Goal: Task Accomplishment & Management: Use online tool/utility

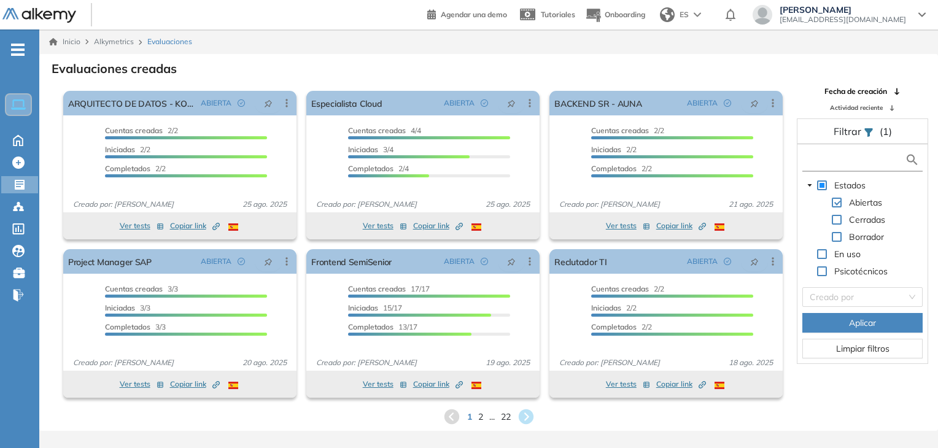
click at [835, 153] on input "text" at bounding box center [855, 159] width 99 height 13
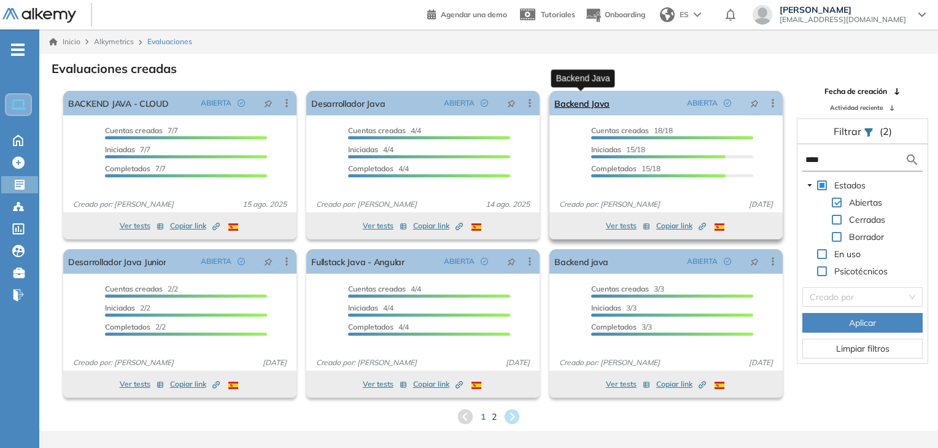
type input "****"
click at [568, 107] on link "Backend Java" at bounding box center [581, 103] width 55 height 25
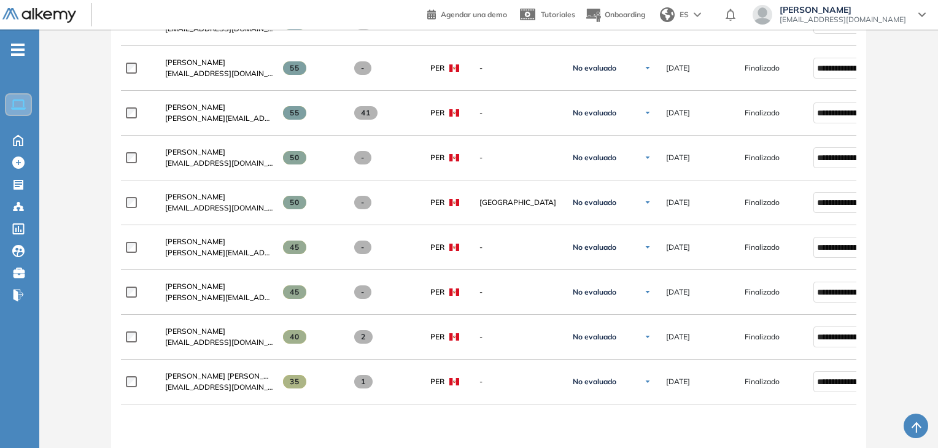
scroll to position [721, 0]
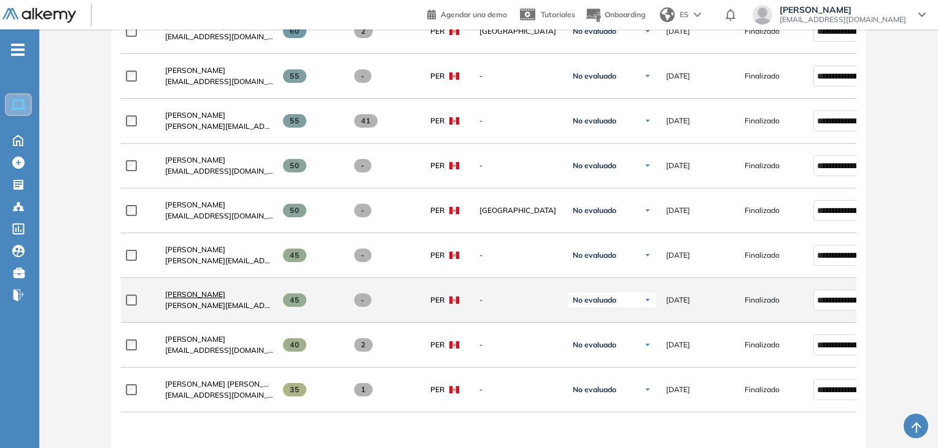
click at [201, 295] on span "[PERSON_NAME]" at bounding box center [195, 294] width 60 height 9
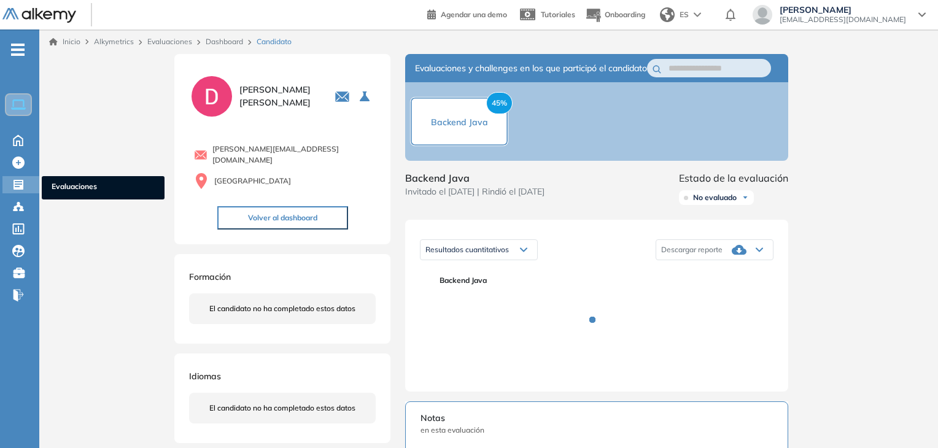
click at [20, 181] on icon at bounding box center [19, 185] width 10 height 10
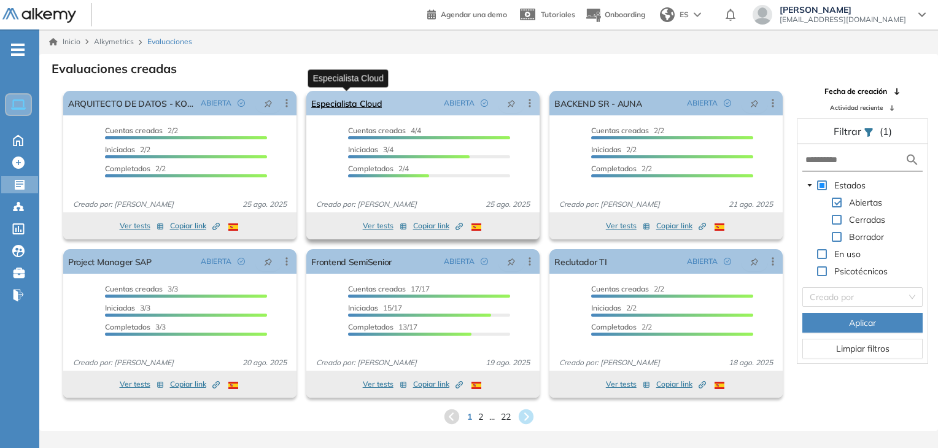
click at [366, 100] on link "Especialista Cloud" at bounding box center [346, 103] width 71 height 25
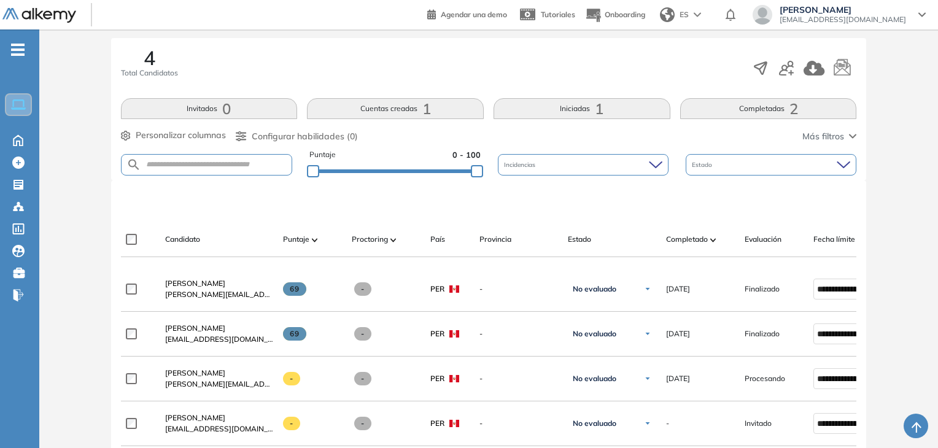
scroll to position [317, 0]
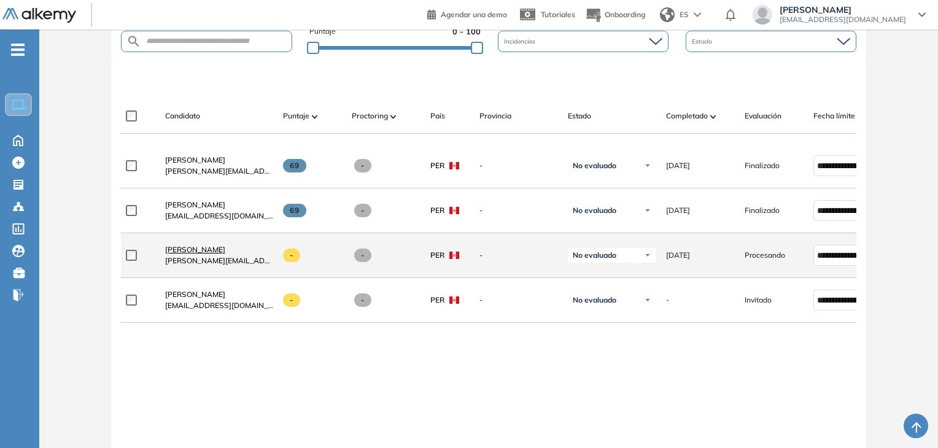
click at [196, 254] on span "[PERSON_NAME]" at bounding box center [195, 249] width 60 height 9
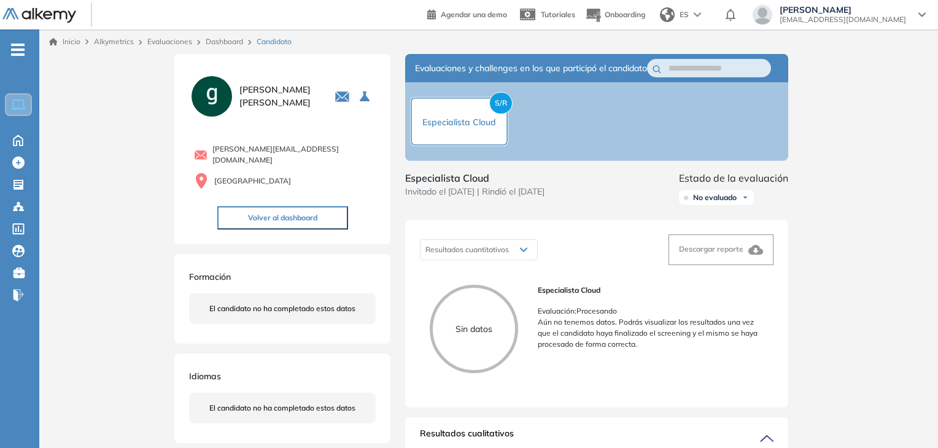
drag, startPoint x: 935, startPoint y: 135, endPoint x: 941, endPoint y: 168, distance: 33.0
click at [938, 168] on html "Perfil Todos los espacios Todos los espacios Home Home Alkymetrics Alkymetrics …" at bounding box center [469, 224] width 938 height 448
click at [19, 147] on div "Home Home" at bounding box center [21, 140] width 39 height 18
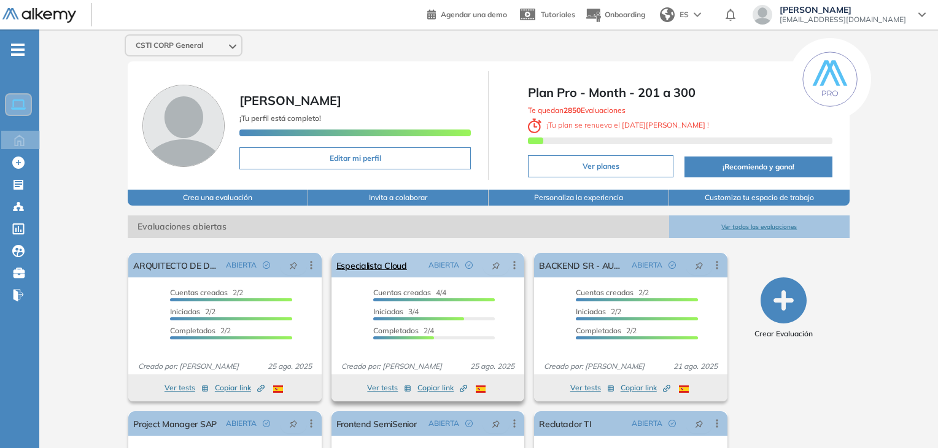
click at [513, 262] on icon at bounding box center [514, 266] width 2 height 8
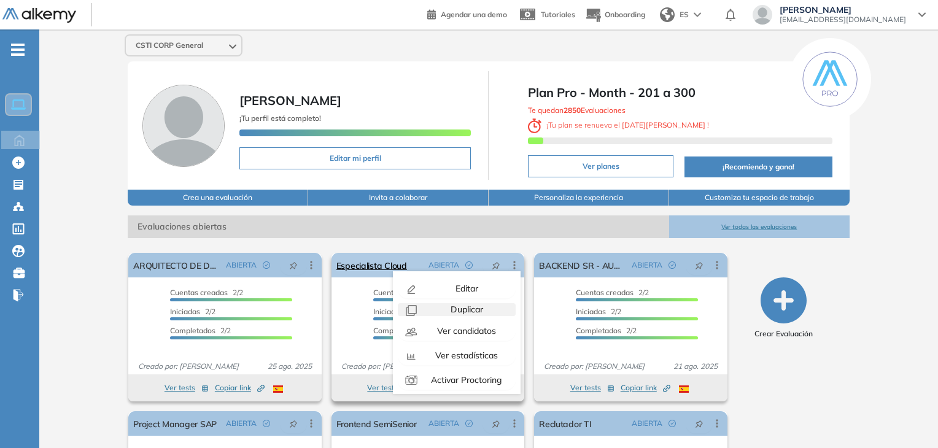
click at [465, 306] on span "Duplicar" at bounding box center [465, 309] width 35 height 11
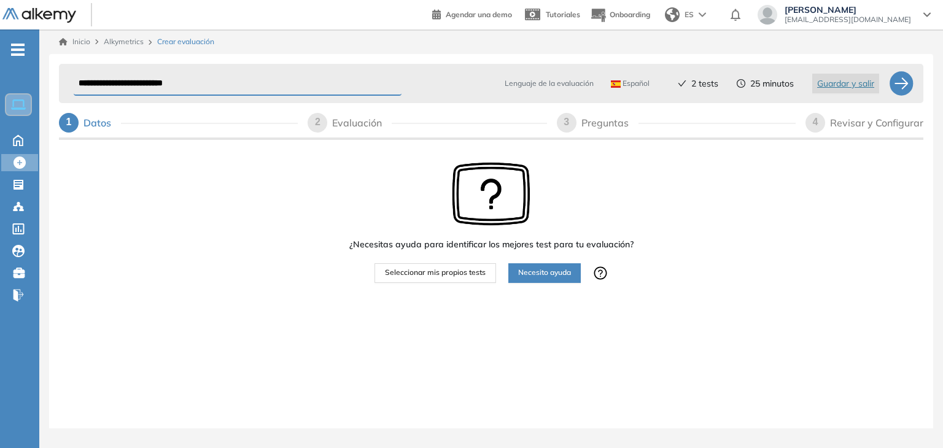
click at [454, 273] on span "Seleccionar mis propios tests" at bounding box center [435, 273] width 101 height 12
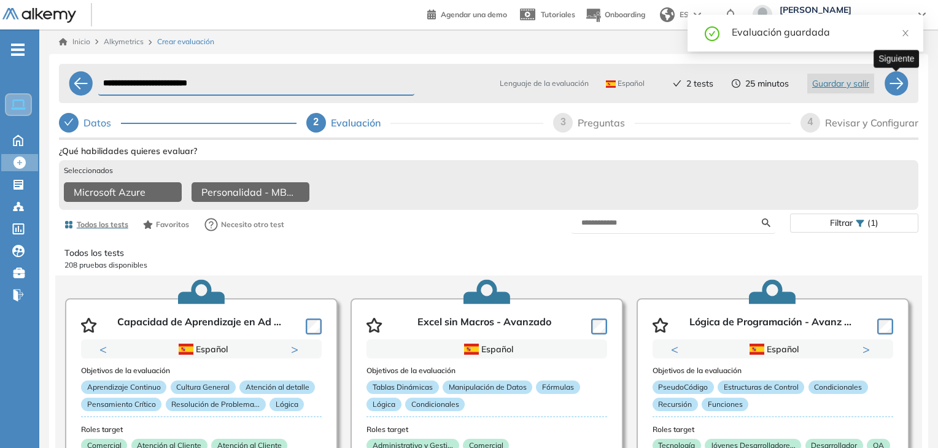
click at [897, 87] on div at bounding box center [896, 83] width 25 height 25
select select "*****"
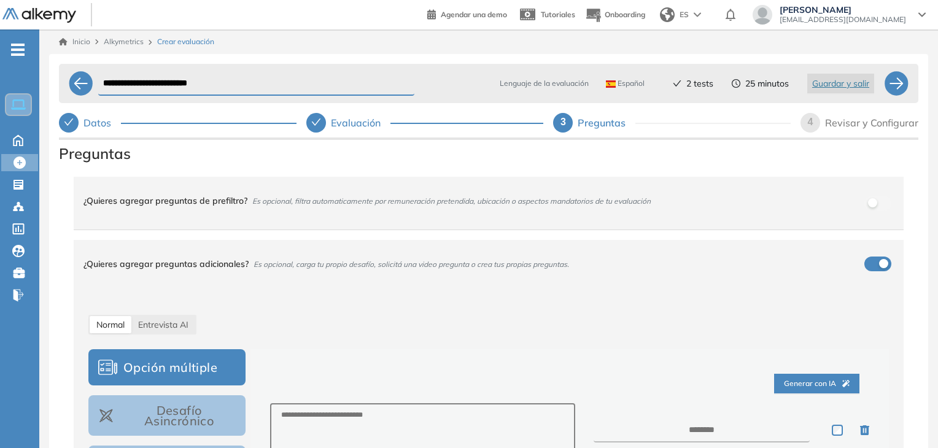
click at [880, 255] on div "¿Quieres agregar preguntas adicionales? Es opcional, carga tu propio desafío, s…" at bounding box center [489, 264] width 830 height 48
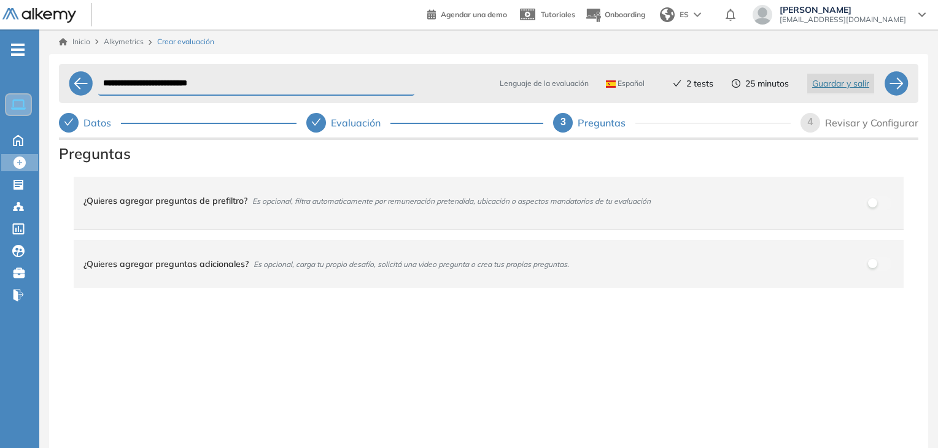
drag, startPoint x: 145, startPoint y: 79, endPoint x: 111, endPoint y: 79, distance: 34.4
click at [111, 79] on input "**********" at bounding box center [256, 84] width 316 height 24
click at [238, 88] on input "**********" at bounding box center [256, 84] width 316 height 24
type input "**********"
click at [905, 80] on div at bounding box center [896, 83] width 25 height 25
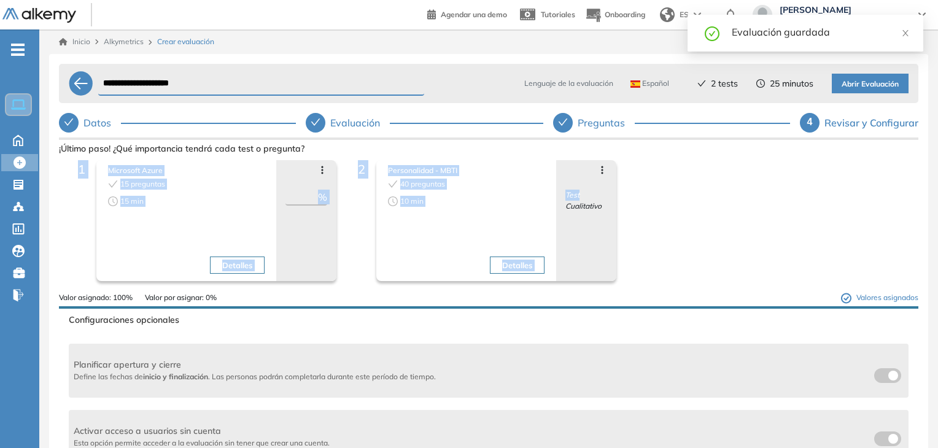
drag, startPoint x: 936, startPoint y: 146, endPoint x: 942, endPoint y: 181, distance: 35.6
click at [938, 181] on html "**********" at bounding box center [469, 224] width 938 height 448
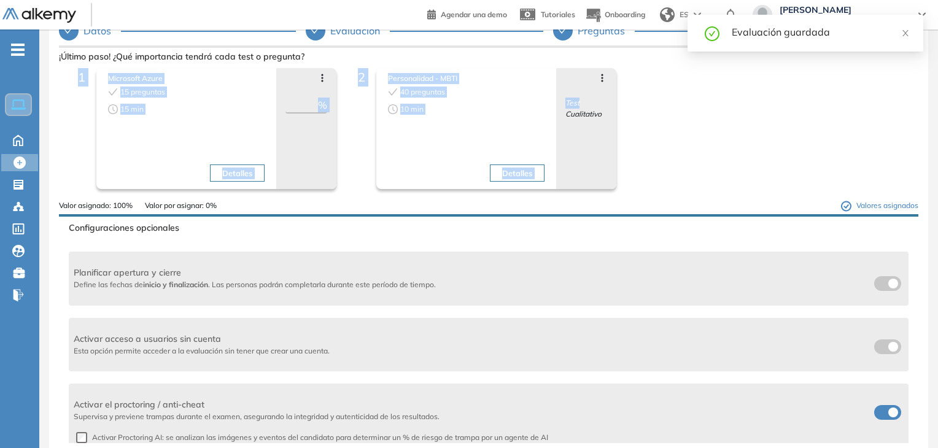
click at [878, 406] on span at bounding box center [879, 410] width 10 height 10
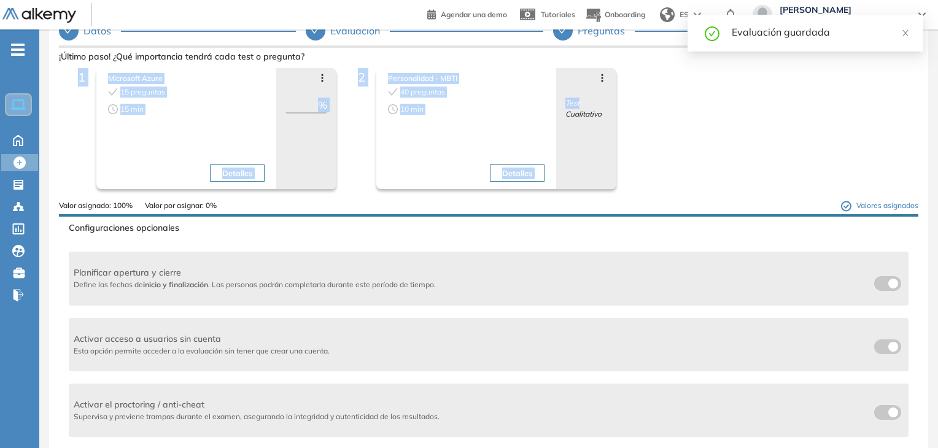
scroll to position [0, 0]
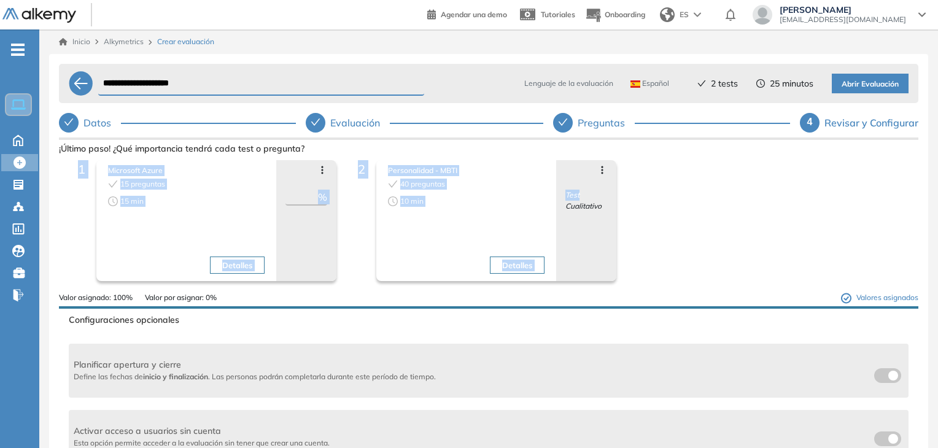
click at [865, 85] on span "Abrir Evaluación" at bounding box center [870, 85] width 57 height 12
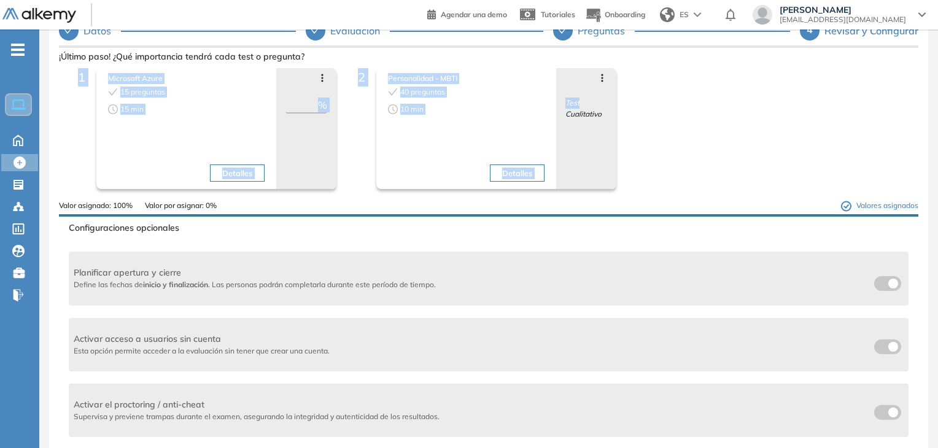
scroll to position [257, 0]
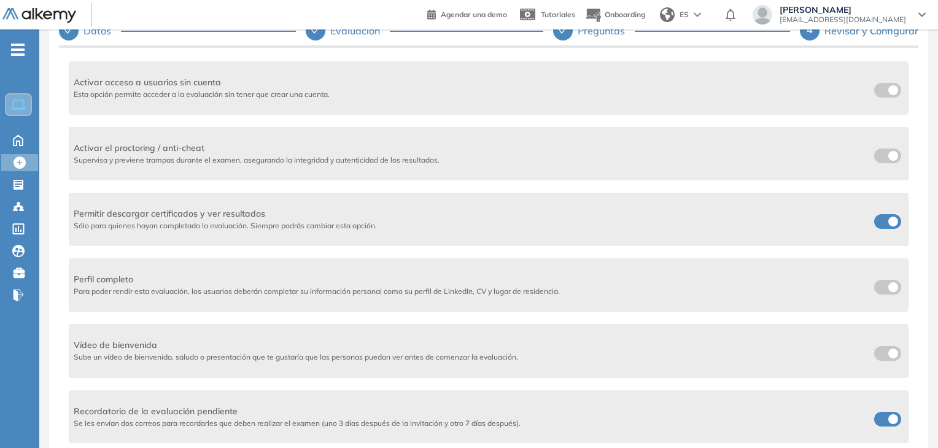
click at [879, 222] on label at bounding box center [887, 221] width 27 height 15
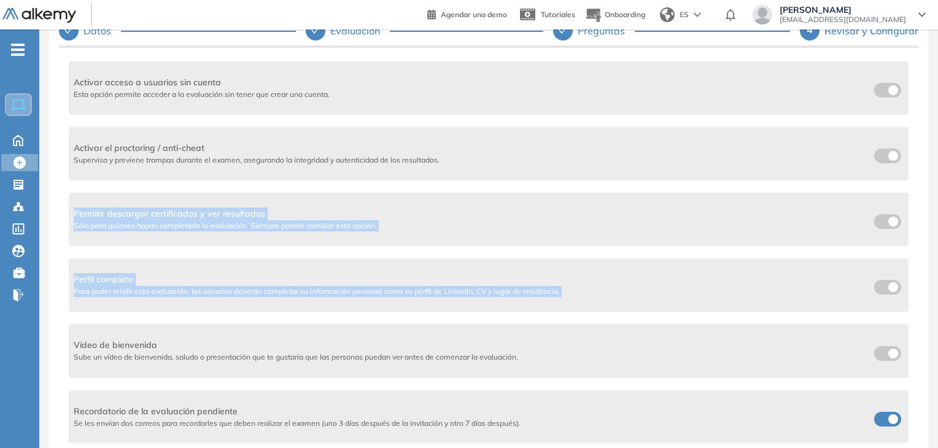
drag, startPoint x: 919, startPoint y: 253, endPoint x: 929, endPoint y: 126, distance: 127.5
click at [929, 126] on div "**********" at bounding box center [488, 192] width 899 height 511
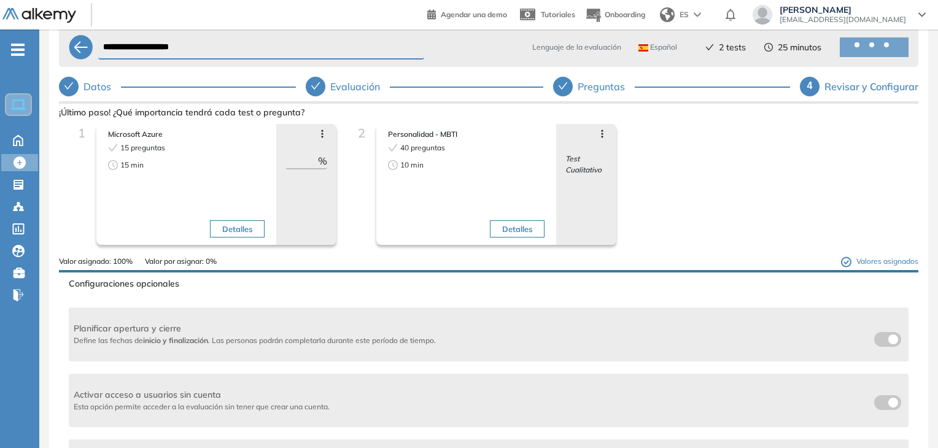
scroll to position [15, 0]
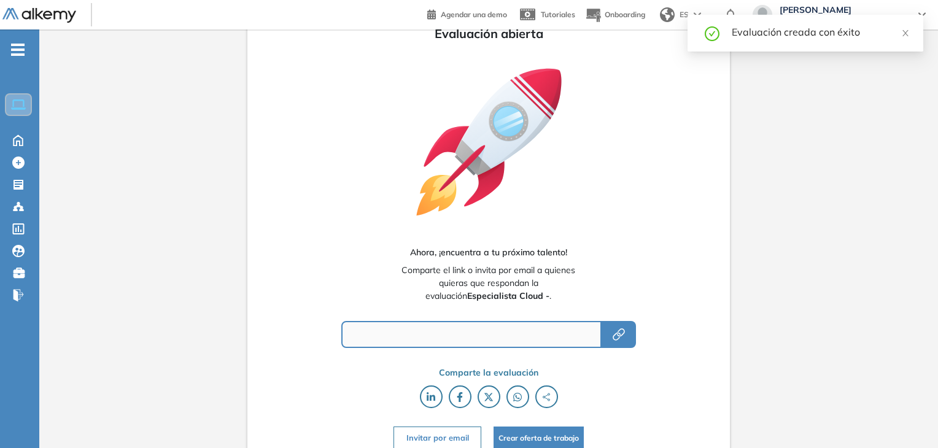
type input "**********"
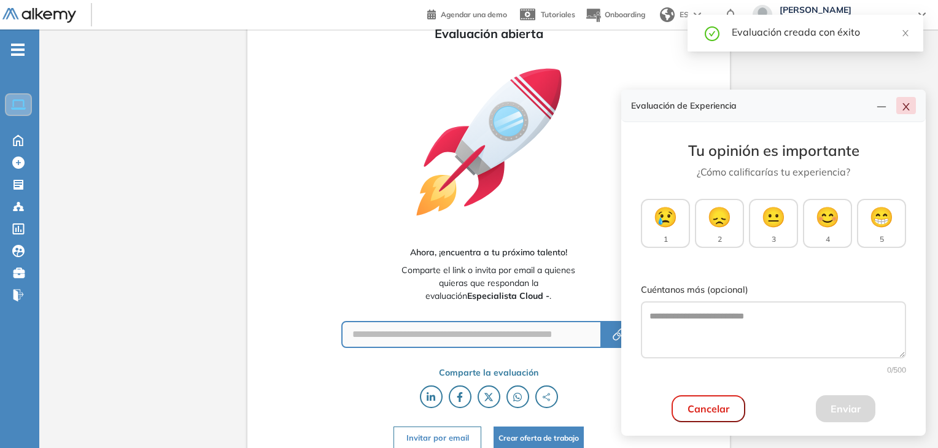
click at [906, 110] on icon "close" at bounding box center [906, 107] width 10 height 10
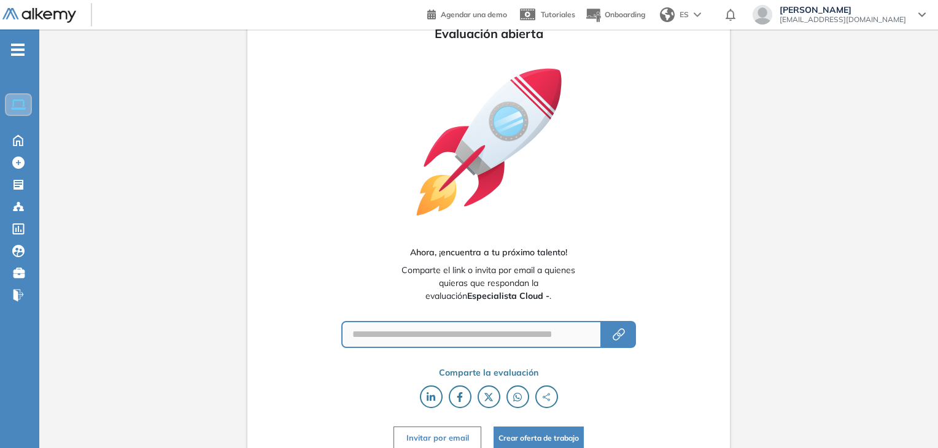
click at [465, 436] on button "Invitar por email" at bounding box center [437, 438] width 87 height 23
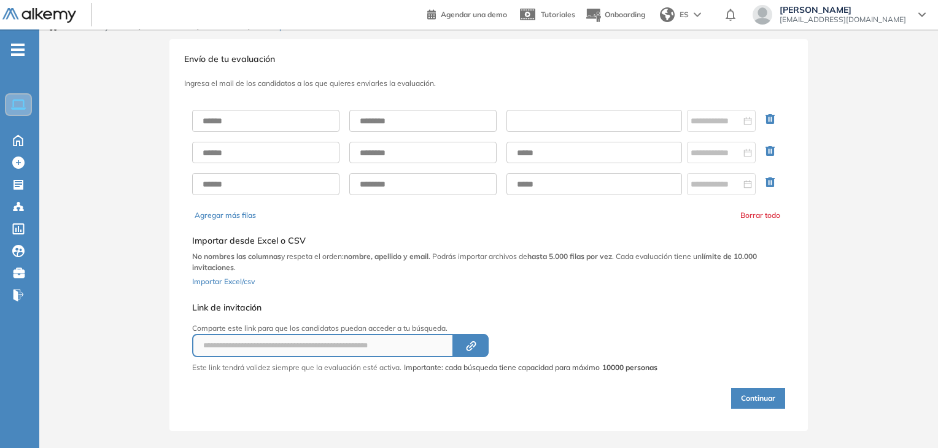
click at [570, 120] on input "text" at bounding box center [595, 121] width 176 height 22
click at [571, 80] on h3 "Ingresa el mail de los candidatos a los que quieres enviarles la evaluación." at bounding box center [488, 83] width 609 height 9
click at [19, 146] on div "Home Home" at bounding box center [21, 140] width 39 height 18
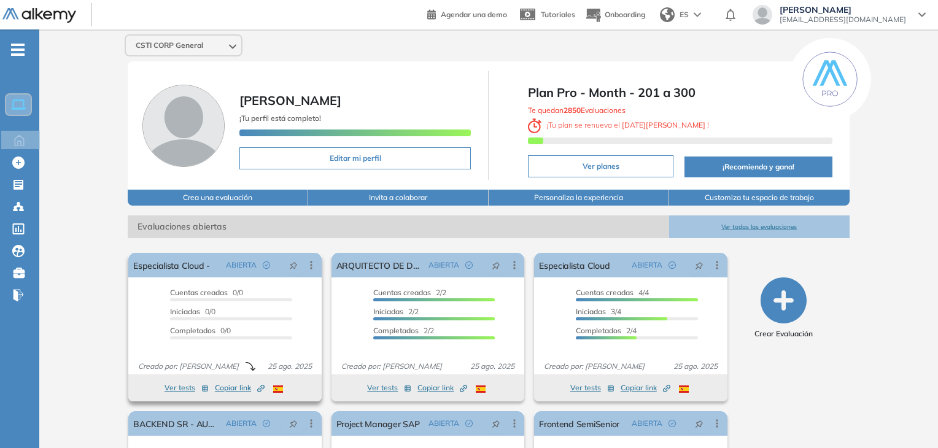
click at [231, 387] on span "Copiar link Created by potrace 1.16, written by [PERSON_NAME] [DATE]-[DATE]" at bounding box center [240, 388] width 50 height 11
click at [176, 263] on link "Especialista Cloud -" at bounding box center [171, 265] width 77 height 25
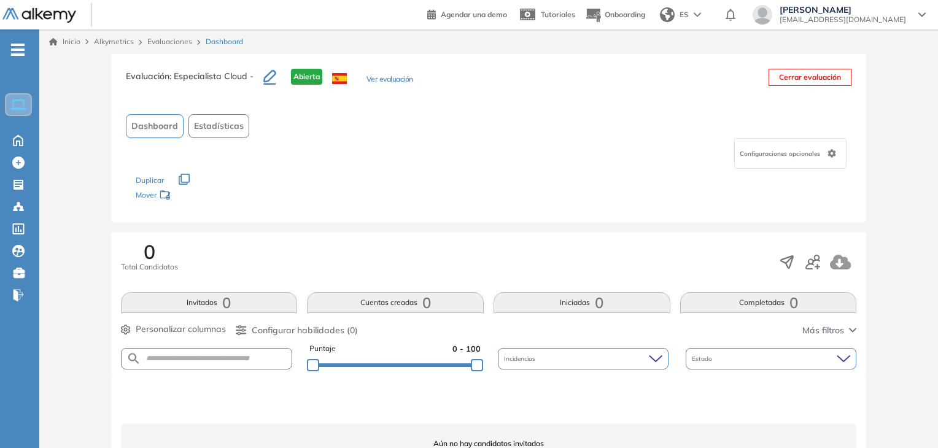
click at [814, 149] on span "Configuraciones opcionales" at bounding box center [781, 153] width 83 height 9
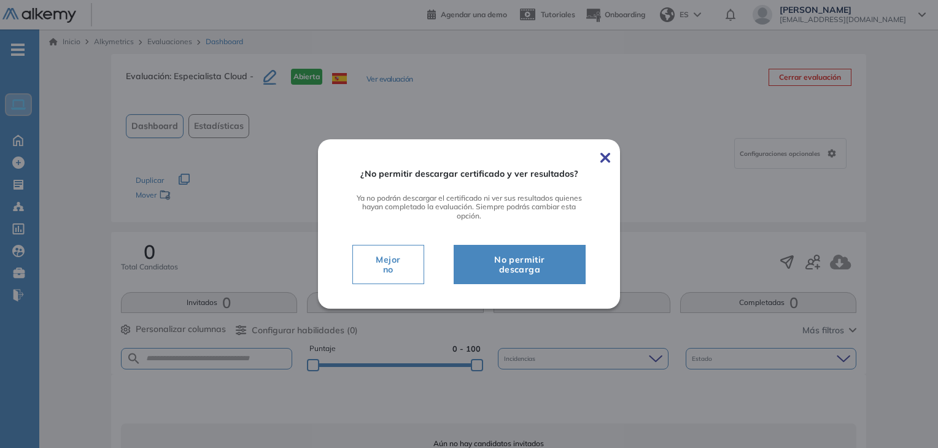
click at [540, 271] on span "No permitir descarga" at bounding box center [519, 264] width 101 height 25
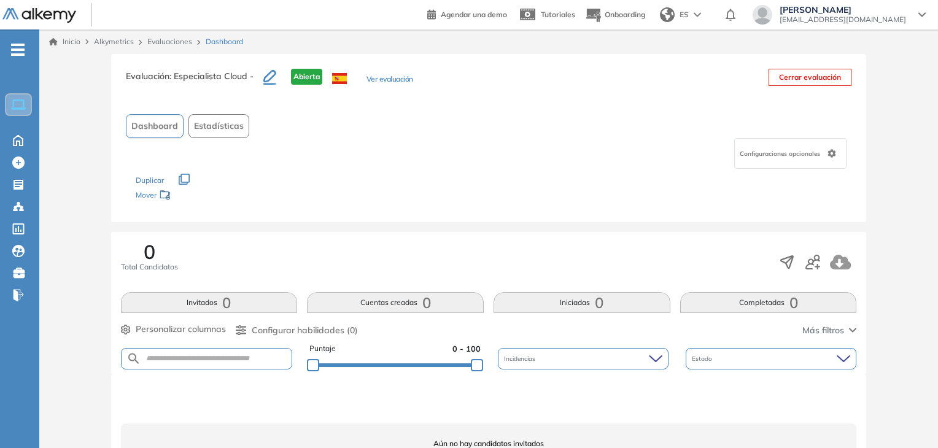
click at [828, 146] on div "Configuraciones opcionales" at bounding box center [790, 153] width 112 height 31
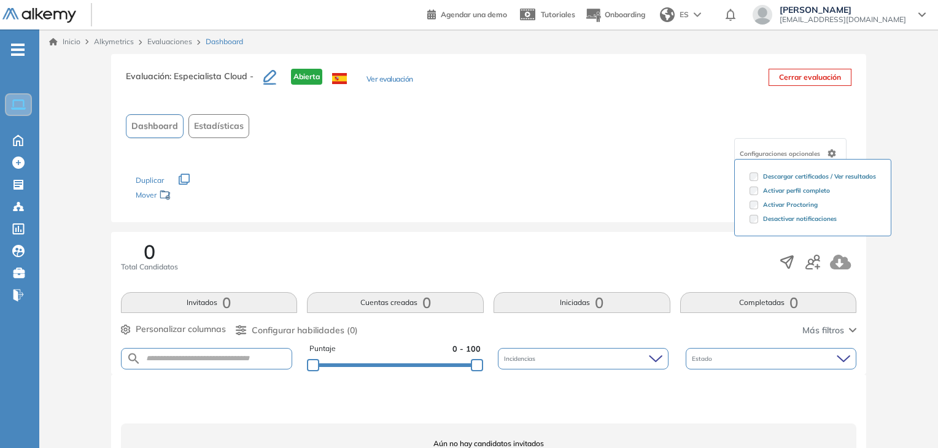
click at [690, 213] on div "Evaluación : Especialista Cloud - Abierta Ver evaluación Cerrar evaluación Dash…" at bounding box center [489, 138] width 756 height 168
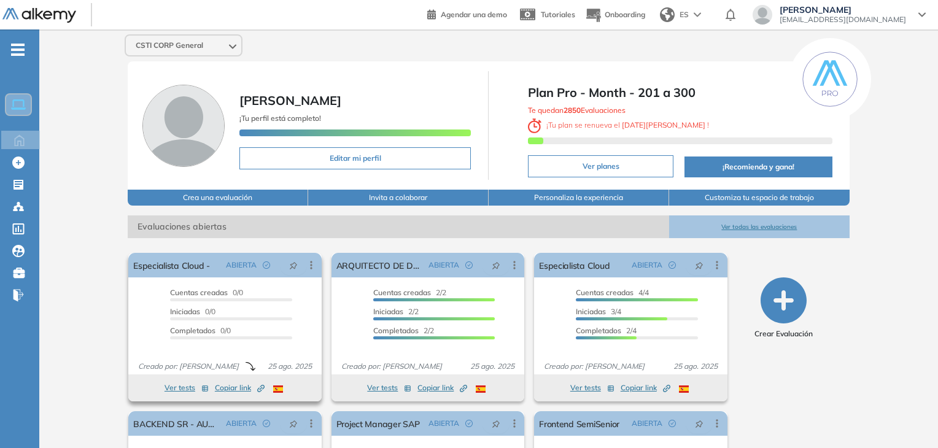
click at [228, 386] on span "Copiar link Created by potrace 1.16, written by [PERSON_NAME] [DATE]-[DATE]" at bounding box center [240, 388] width 50 height 11
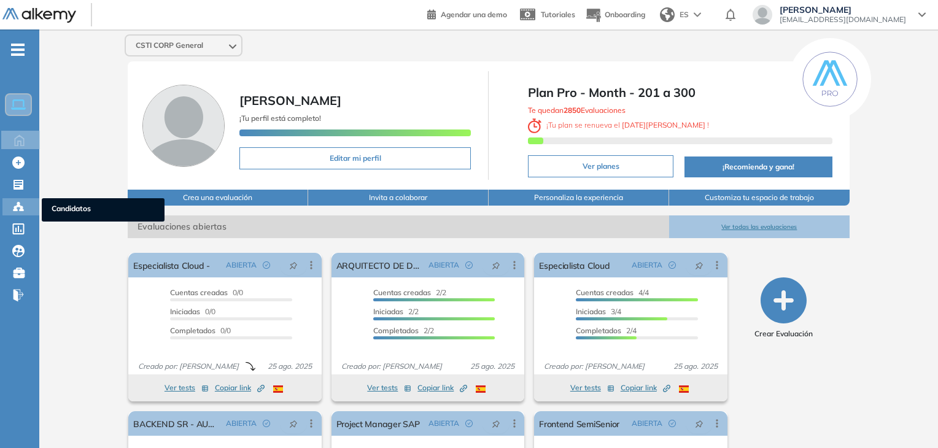
click at [18, 209] on icon at bounding box center [18, 207] width 12 height 12
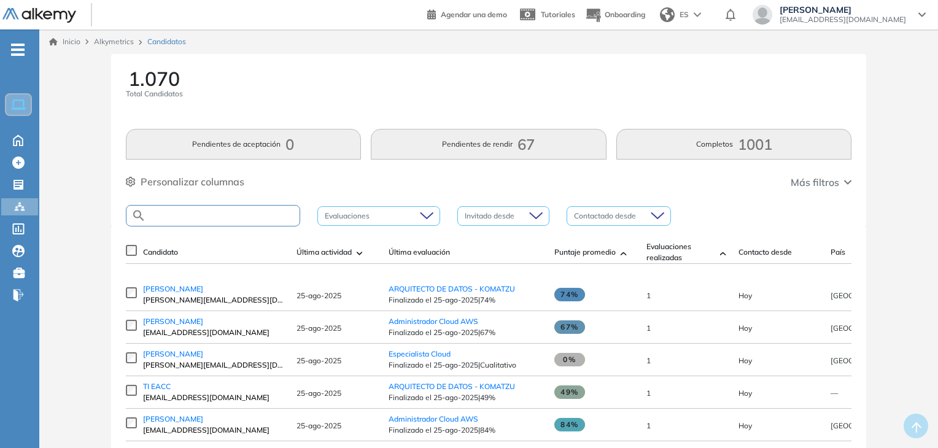
click at [190, 217] on input "text" at bounding box center [222, 215] width 153 height 9
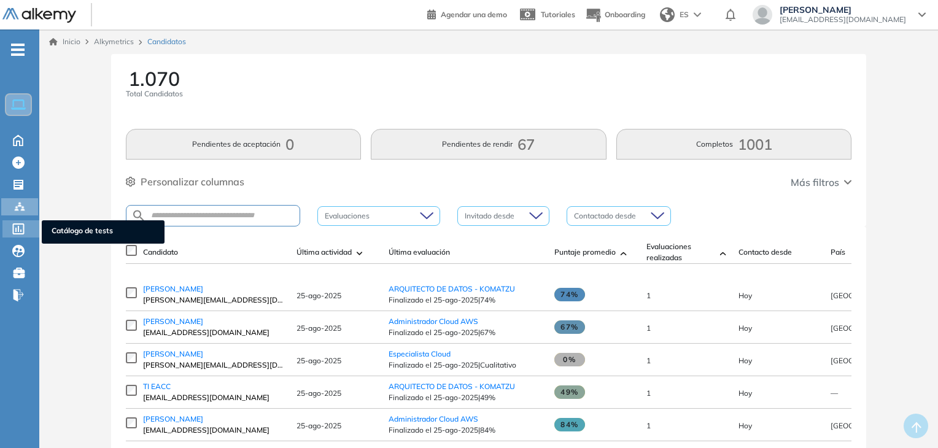
click at [10, 230] on div "Catálogo de tests Catálogo de tests" at bounding box center [20, 228] width 37 height 17
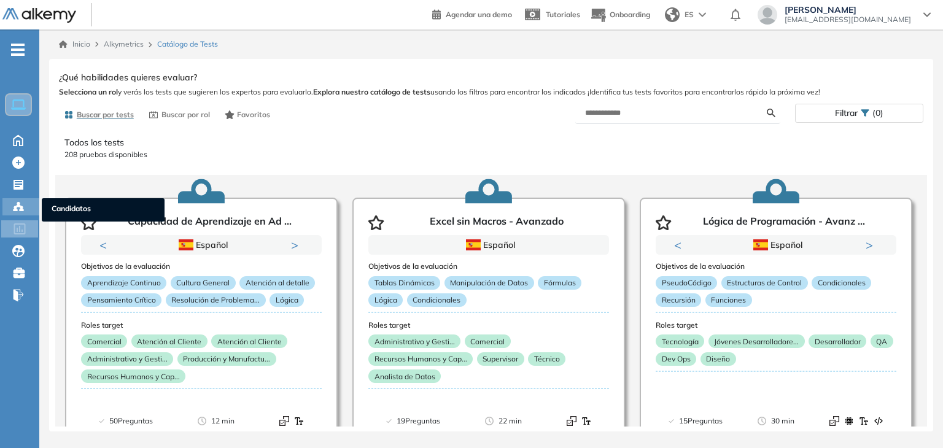
click at [27, 210] on div "Candidatos Candidatos" at bounding box center [20, 206] width 37 height 17
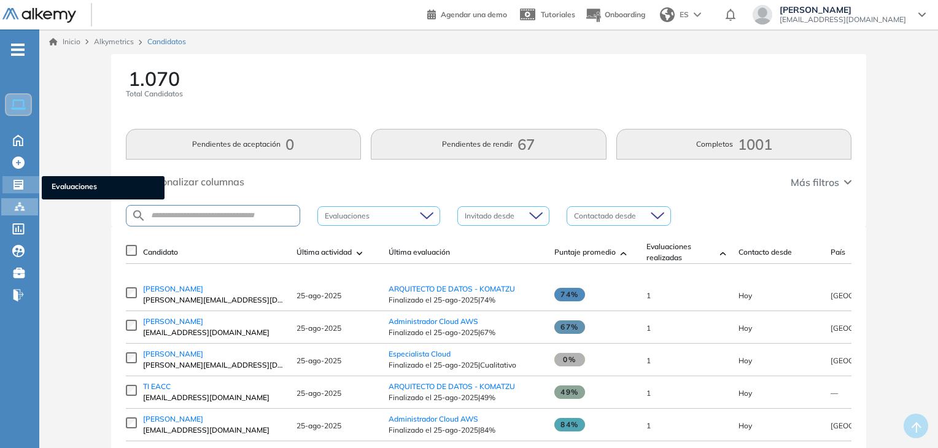
click at [21, 185] on icon at bounding box center [19, 185] width 10 height 10
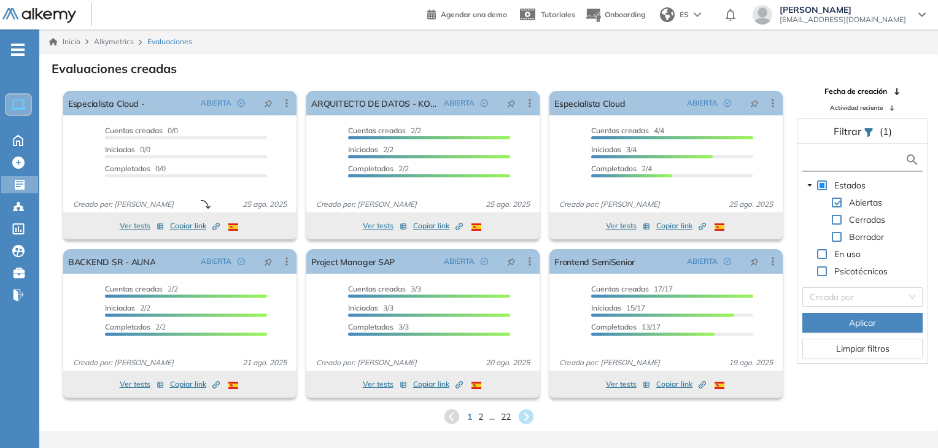
click at [829, 161] on input "text" at bounding box center [855, 159] width 99 height 13
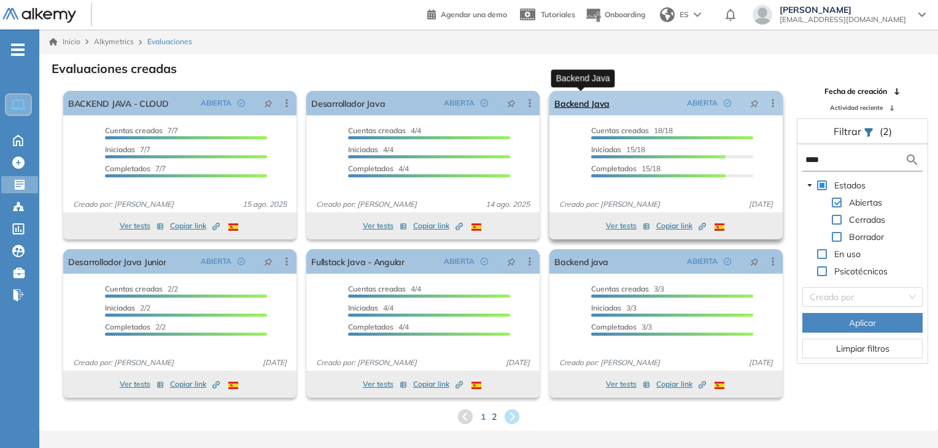
type input "****"
click at [585, 101] on link "Backend Java" at bounding box center [581, 103] width 55 height 25
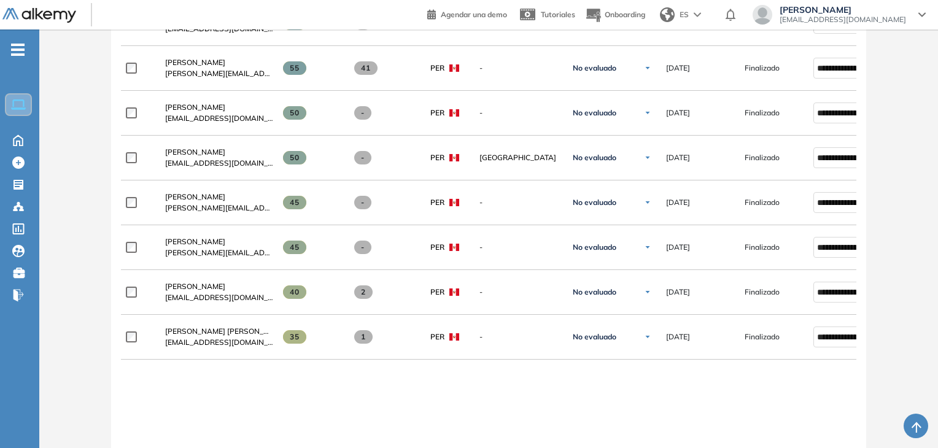
scroll to position [779, 0]
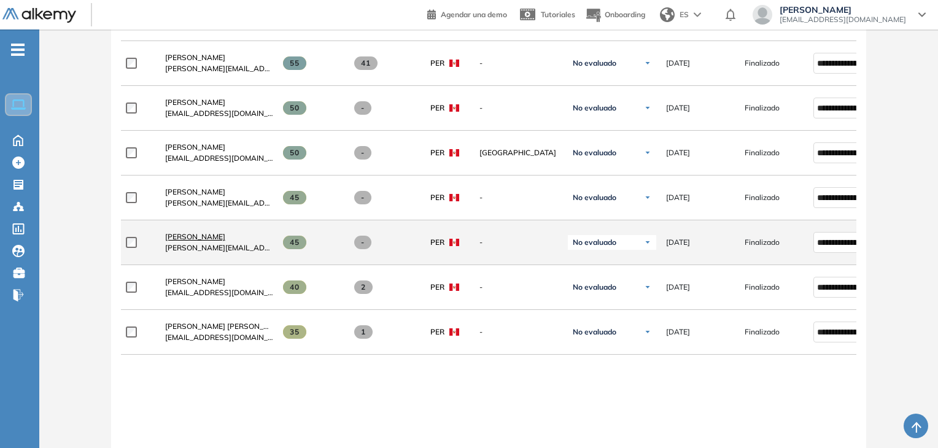
click at [194, 239] on span "[PERSON_NAME]" at bounding box center [195, 236] width 60 height 9
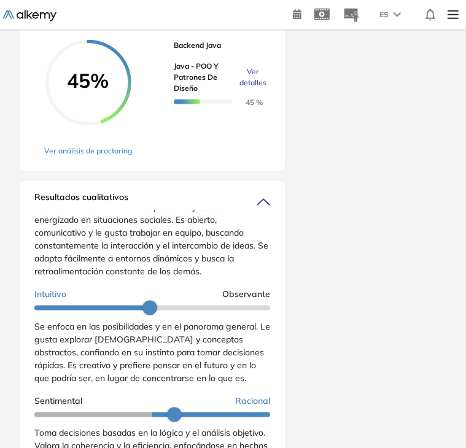
scroll to position [72, 0]
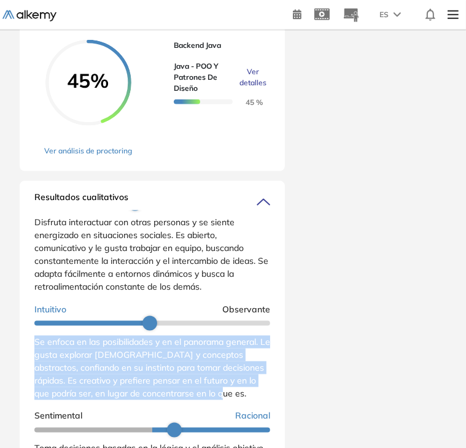
drag, startPoint x: 35, startPoint y: 363, endPoint x: 238, endPoint y: 419, distance: 210.9
copy span "Se enfoca en las posibilidades y en el panorama general. Le gusta explorar [DEM…"
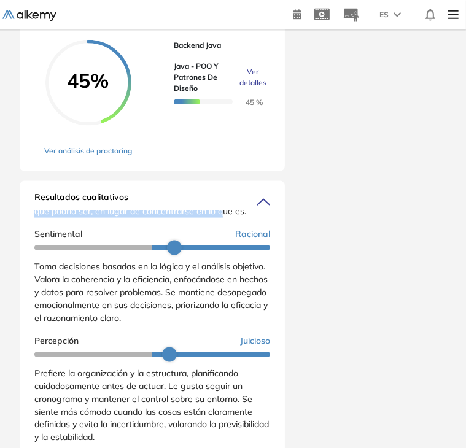
scroll to position [306, 0]
